Goal: Information Seeking & Learning: Learn about a topic

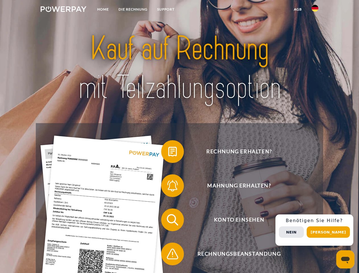
click at [63, 10] on img at bounding box center [64, 9] width 46 height 6
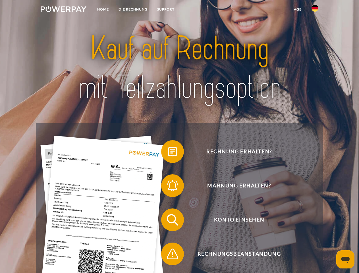
click at [315, 10] on img at bounding box center [315, 8] width 7 height 7
click at [298, 9] on link "agb" at bounding box center [298, 9] width 18 height 10
click at [168, 153] on span at bounding box center [164, 151] width 28 height 28
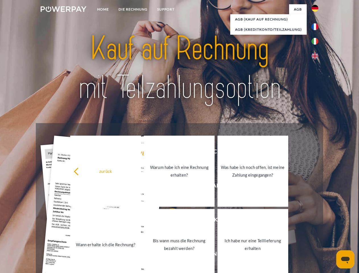
click at [168, 187] on div "zurück Warum habe ich eine Rechnung erhalten? Was habe ich noch offen, ist mein…" at bounding box center [180, 207] width 230 height 147
click at [168, 221] on link "Bis wann muss die Rechnung bezahlt werden?" at bounding box center [179, 244] width 71 height 71
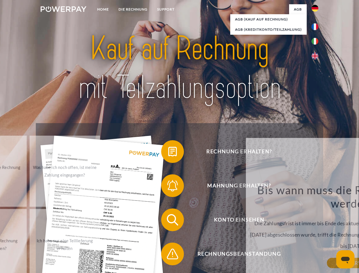
click at [249, 255] on div "Bis wann muss die Rechnung bezahlt werden? Die Zahlungsfrist ist immer bis Ende…" at bounding box center [353, 223] width 208 height 80
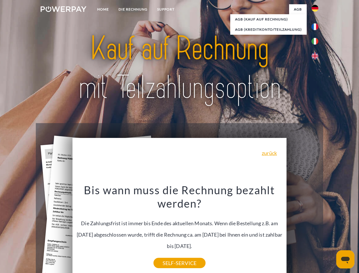
click at [316, 230] on div "Rechnung erhalten? Mahnung erhalten? Konto einsehen" at bounding box center [179, 236] width 287 height 227
click at [303, 231] on span "Konto einsehen" at bounding box center [238, 219] width 139 height 23
click at [330, 232] on header "Home DIE RECHNUNG SUPPORT" at bounding box center [179, 196] width 359 height 393
